Goal: Information Seeking & Learning: Learn about a topic

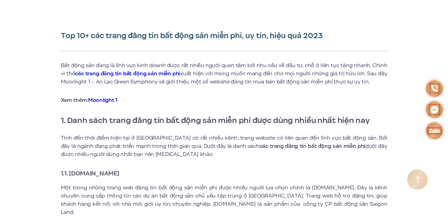
scroll to position [170, 0]
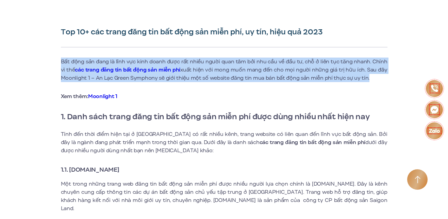
drag, startPoint x: 62, startPoint y: 57, endPoint x: 390, endPoint y: 77, distance: 329.2
copy p "Bất động sản đang là lĩnh vực kinh doanh được rất nhiều người quan tâm bởi nhu …"
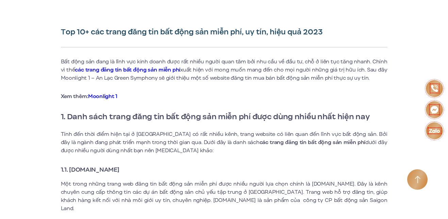
drag, startPoint x: 0, startPoint y: 122, endPoint x: 254, endPoint y: 217, distance: 271.5
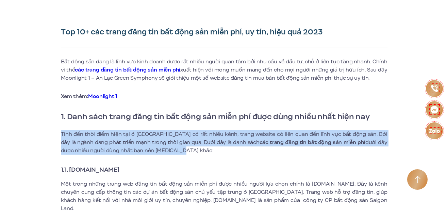
drag, startPoint x: 87, startPoint y: 139, endPoint x: 187, endPoint y: 154, distance: 101.2
click at [187, 154] on p "Tính đến thời điểm hiện tại ở [GEOGRAPHIC_DATA] có rất nhiều kênh, trang websit…" at bounding box center [224, 142] width 327 height 24
copy p "Tính đến thời điểm hiện tại ở [GEOGRAPHIC_DATA] có rất nhiều kênh, trang websit…"
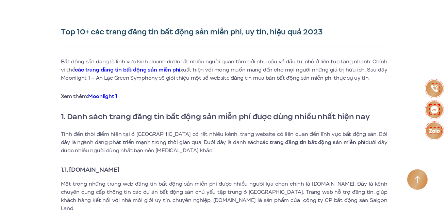
drag, startPoint x: 0, startPoint y: 82, endPoint x: 209, endPoint y: 202, distance: 240.4
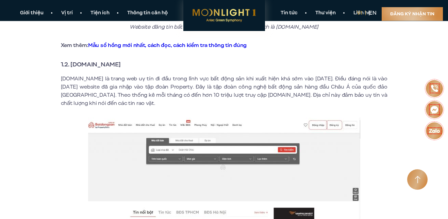
scroll to position [306, 0]
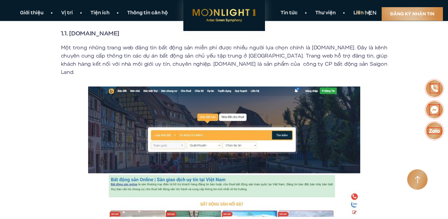
drag, startPoint x: 71, startPoint y: 30, endPoint x: 394, endPoint y: 68, distance: 324.7
copy div "[DOMAIN_NAME] Một trong những trang web đăng tin bất động sản miễn phí được nhi…"
drag, startPoint x: 0, startPoint y: 95, endPoint x: 75, endPoint y: 77, distance: 77.5
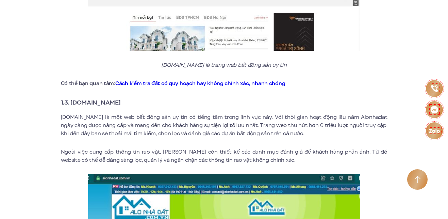
scroll to position [782, 0]
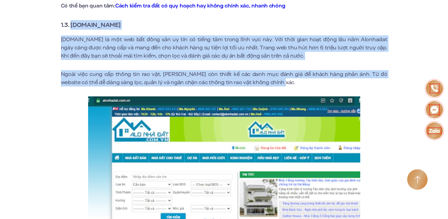
drag, startPoint x: 72, startPoint y: 17, endPoint x: 334, endPoint y: 71, distance: 267.9
copy div "[DOMAIN_NAME] [DOMAIN_NAME] là một web bất đông sản uy tín có tiếng tăm trong l…"
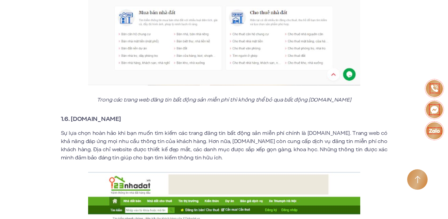
scroll to position [1429, 0]
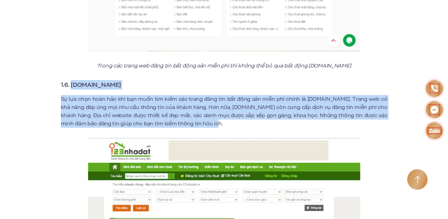
drag, startPoint x: 72, startPoint y: 77, endPoint x: 218, endPoint y: 115, distance: 150.9
copy div "[DOMAIN_NAME] Sự lựa chọn hoàn hảo khi bạn muốn tìm kiếm các trang đăng tin bất…"
